Goal: Information Seeking & Learning: Learn about a topic

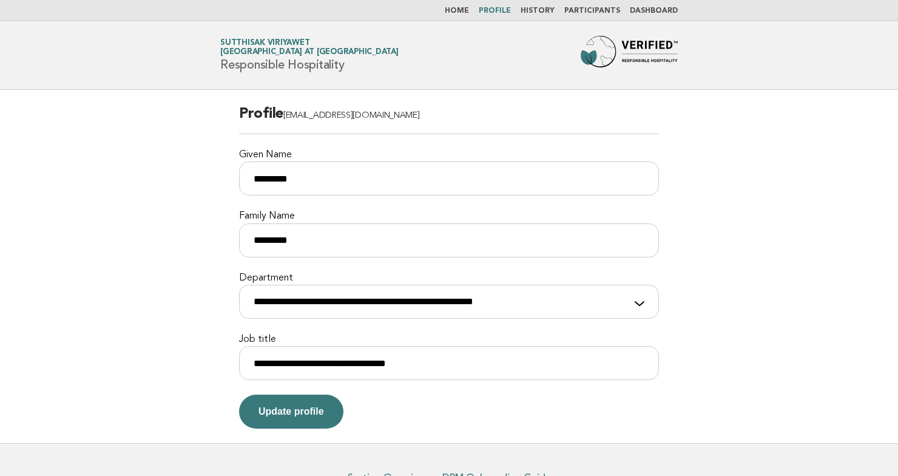
click at [550, 10] on link "History" at bounding box center [538, 10] width 34 height 7
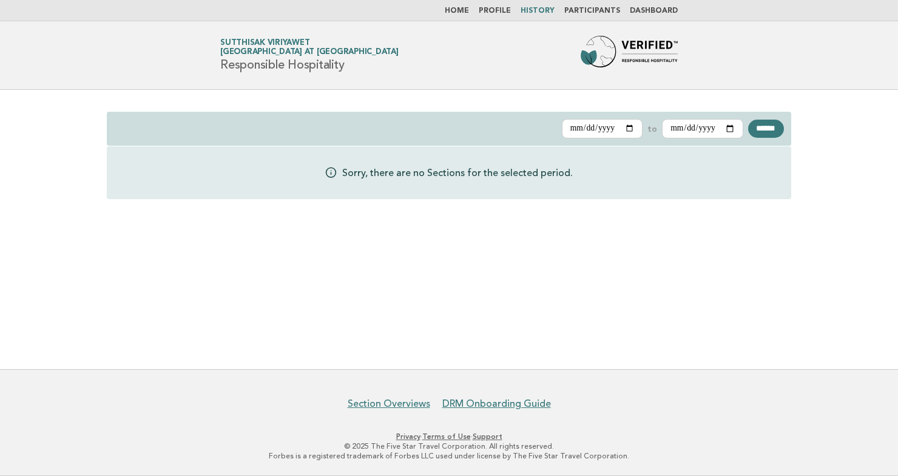
click at [547, 10] on link "History" at bounding box center [538, 10] width 34 height 7
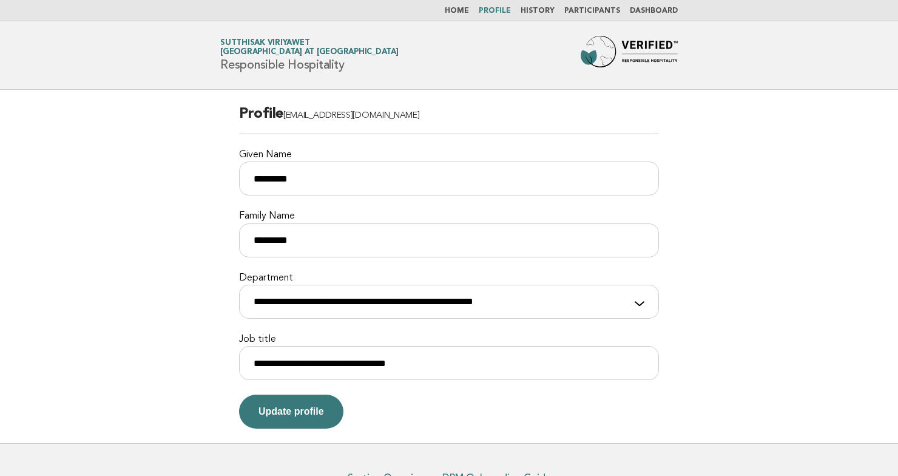
click at [450, 12] on ul "Home Profile History Participants Dashboard" at bounding box center [449, 11] width 492 height 10
click at [466, 9] on link "Home" at bounding box center [457, 10] width 24 height 7
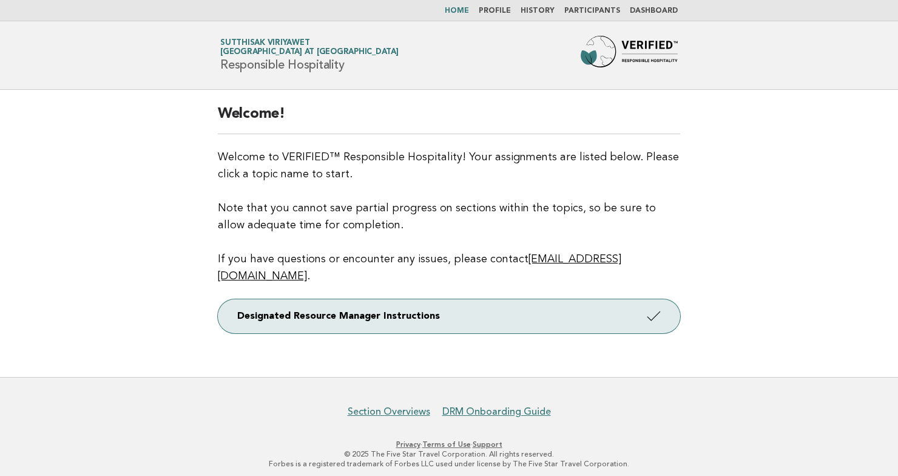
click at [549, 7] on li "History" at bounding box center [538, 11] width 34 height 10
click at [552, 10] on link "History" at bounding box center [538, 10] width 34 height 7
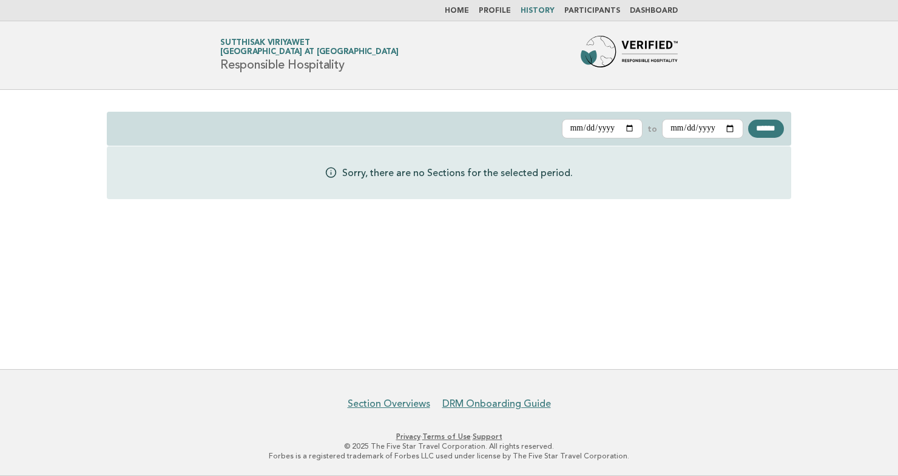
click at [426, 177] on p "Sorry, there are no Sections for the selected period." at bounding box center [457, 173] width 231 height 14
click at [640, 126] on input "**********" at bounding box center [602, 128] width 81 height 19
click at [754, 125] on input "******" at bounding box center [766, 129] width 36 height 18
click at [580, 11] on link "Participants" at bounding box center [592, 10] width 56 height 7
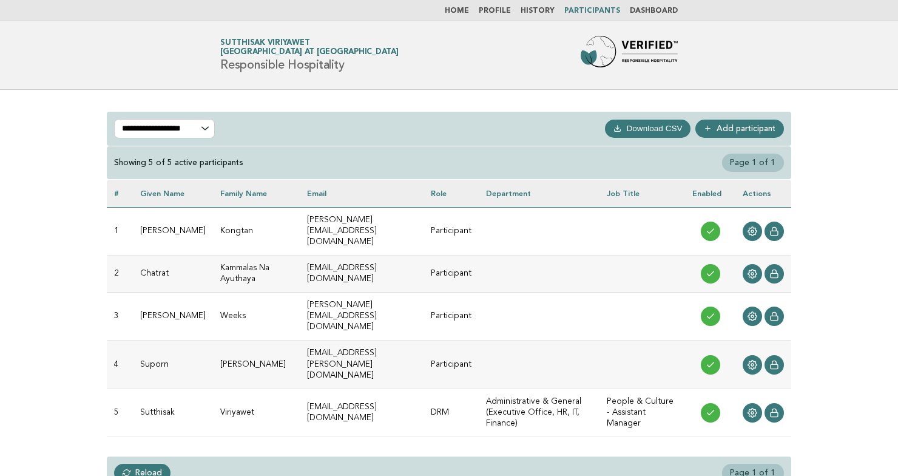
click at [333, 224] on td "anusan.kongtan@fourseasons.com" at bounding box center [362, 231] width 124 height 48
click at [317, 257] on td "chatrat.kammalas@fourseasons.com" at bounding box center [362, 274] width 124 height 37
click at [753, 269] on icon at bounding box center [753, 274] width 10 height 10
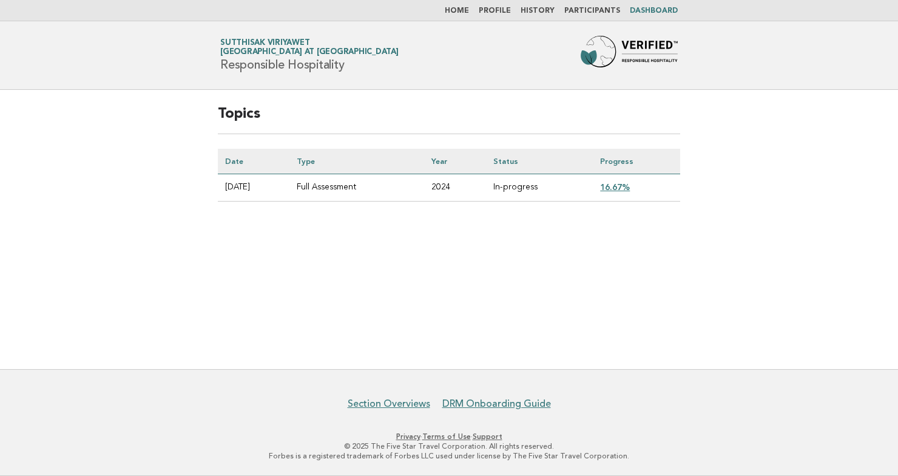
click at [625, 185] on link "16.67%" at bounding box center [615, 187] width 30 height 10
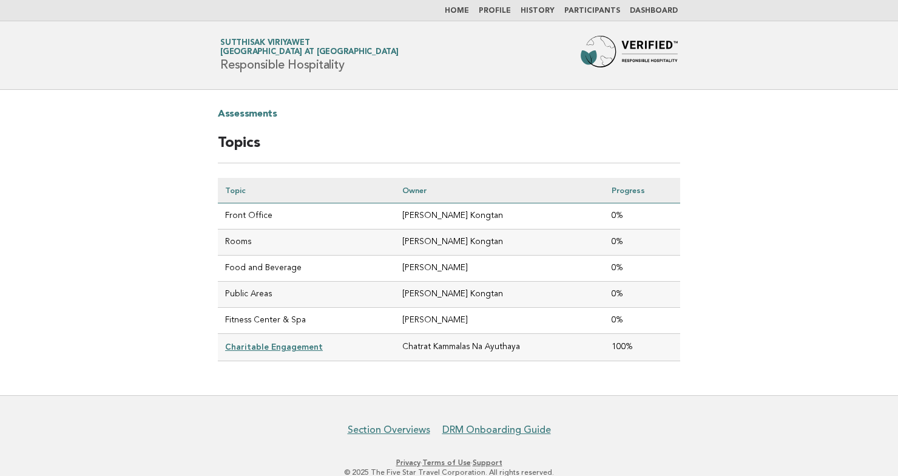
click at [268, 350] on link "Charitable Engagement" at bounding box center [274, 347] width 98 height 10
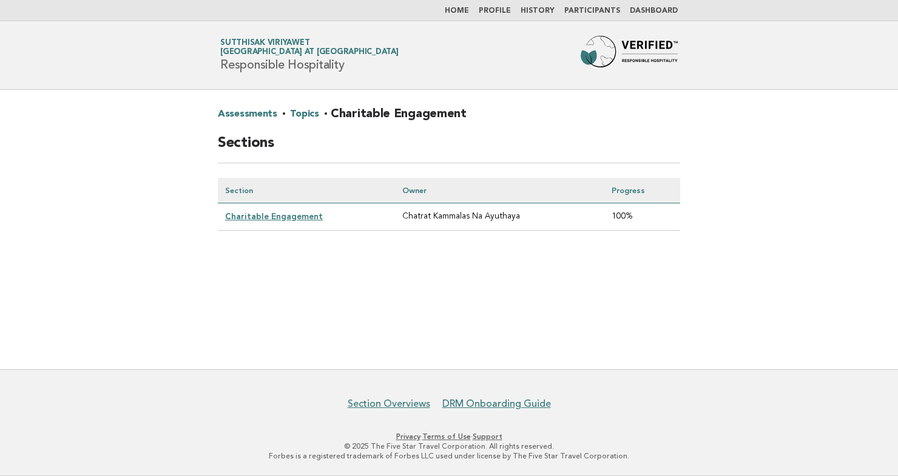
click at [284, 218] on link "Charitable Engagement" at bounding box center [274, 216] width 98 height 10
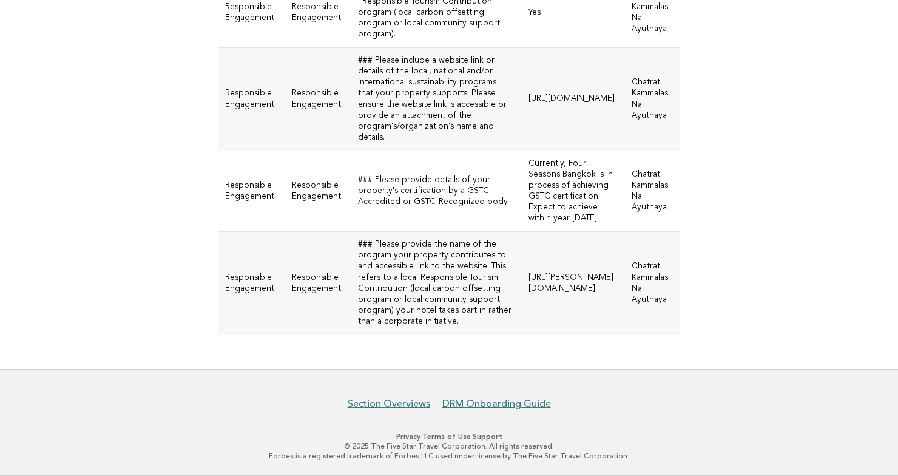
scroll to position [506, 0]
click at [521, 296] on td "https://stang.sc.mahidol.ac.th/stangdonation/?p=1377" at bounding box center [572, 283] width 103 height 103
drag, startPoint x: 486, startPoint y: 283, endPoint x: 446, endPoint y: 271, distance: 41.3
click at [446, 271] on tr "Responsible Engagement Responsible Engagement ### Please provide the name of th…" at bounding box center [449, 283] width 462 height 103
click at [521, 284] on td "https://stang.sc.mahidol.ac.th/stangdonation/?p=1377" at bounding box center [572, 283] width 103 height 103
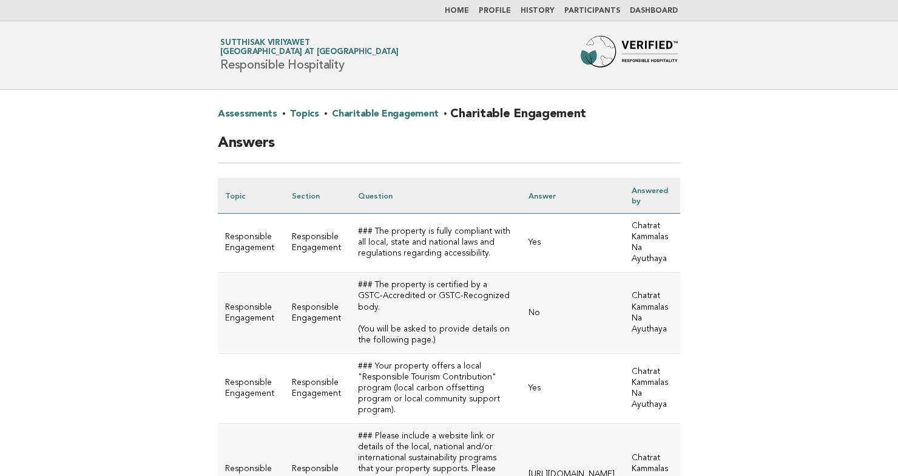
scroll to position [0, 0]
click at [540, 10] on link "History" at bounding box center [538, 10] width 34 height 7
